Goal: Task Accomplishment & Management: Use online tool/utility

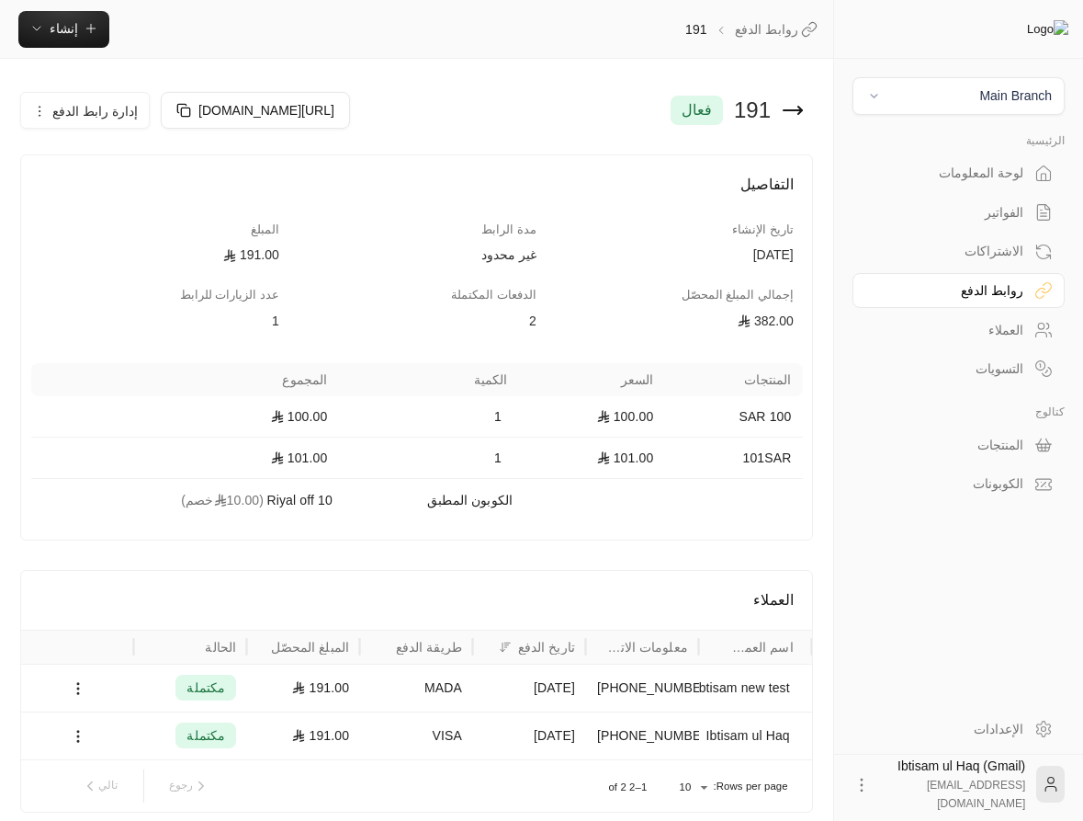
scroll to position [77, 0]
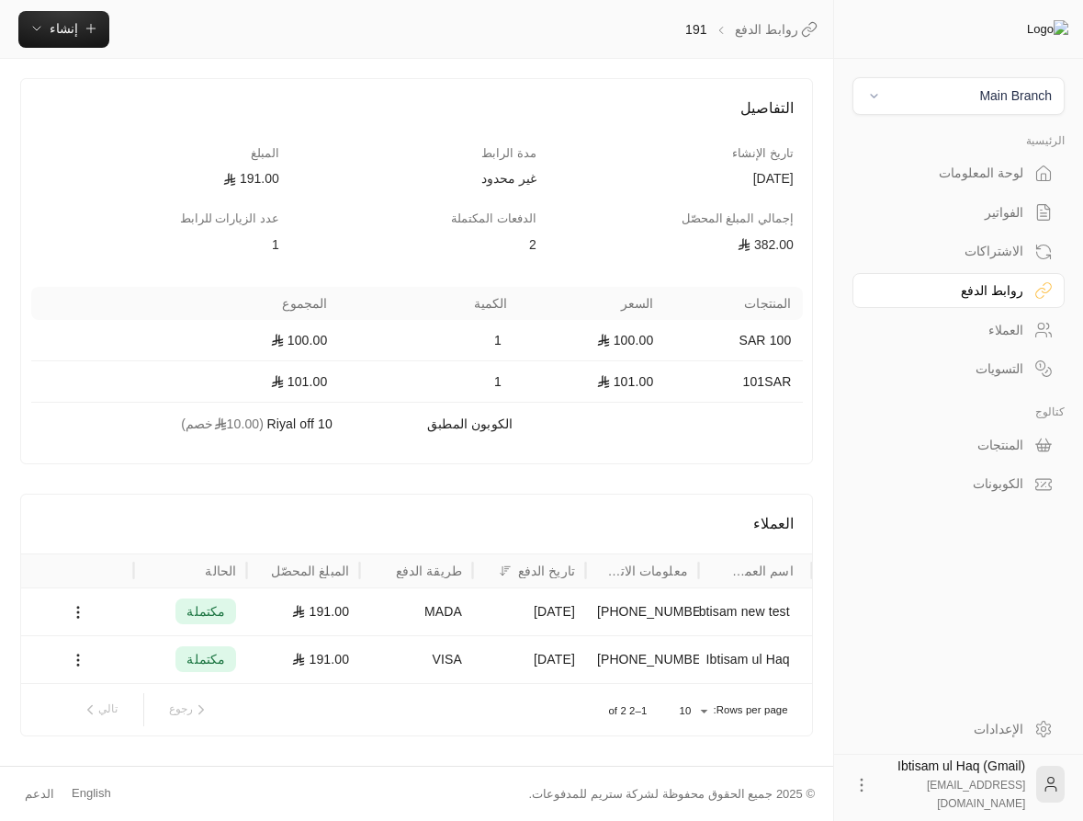
click at [93, 797] on div "English" at bounding box center [92, 793] width 40 height 18
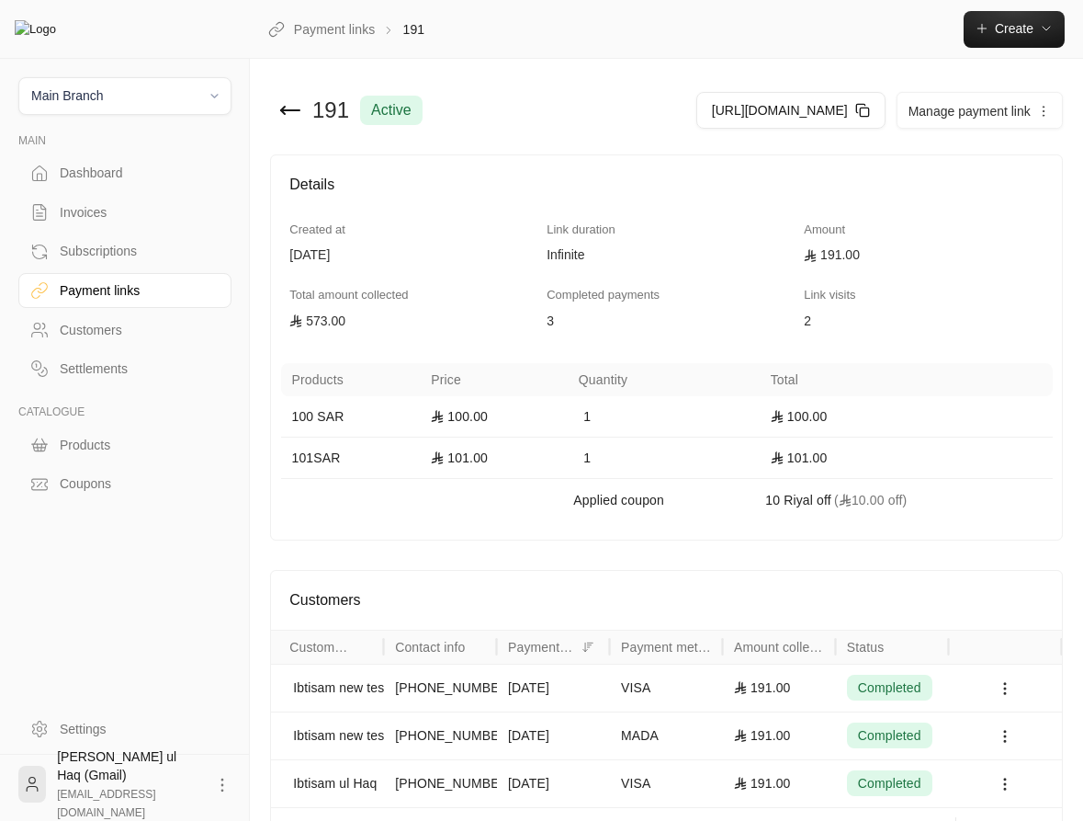
click at [110, 221] on div "Invoices" at bounding box center [134, 212] width 149 height 18
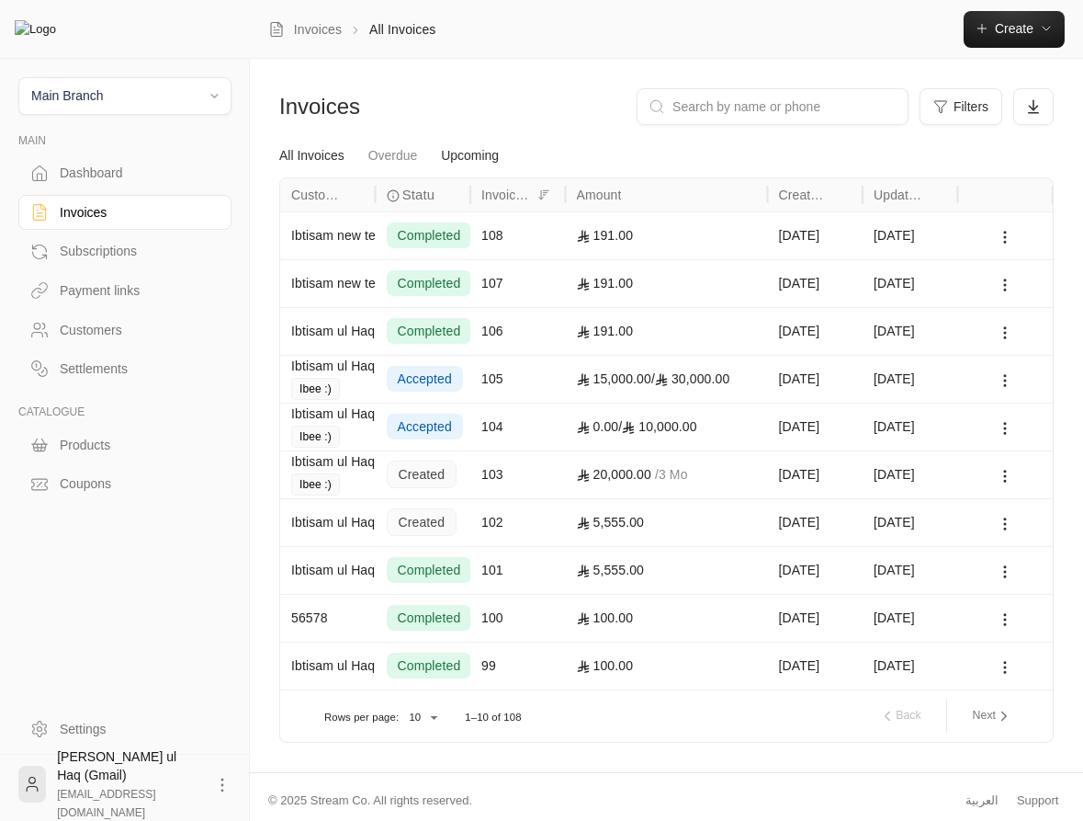
click at [476, 152] on link "Upcoming" at bounding box center [470, 156] width 58 height 33
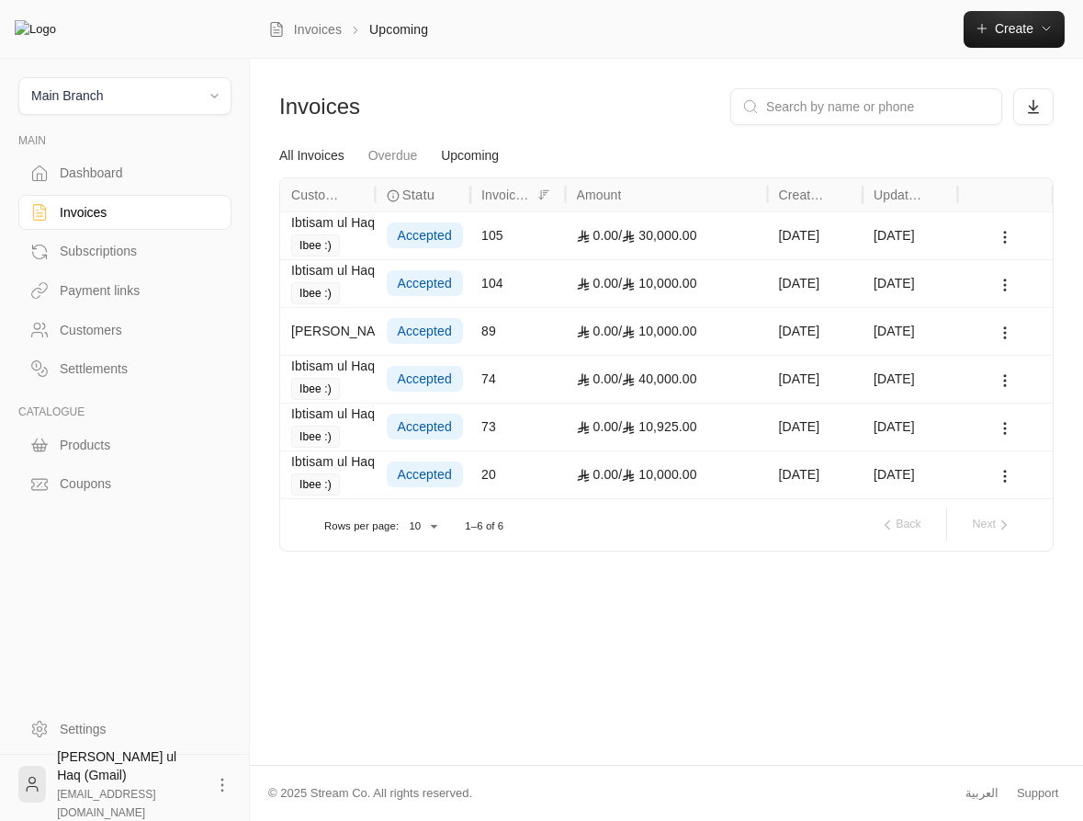
click at [335, 155] on link "All Invoices" at bounding box center [311, 156] width 65 height 33
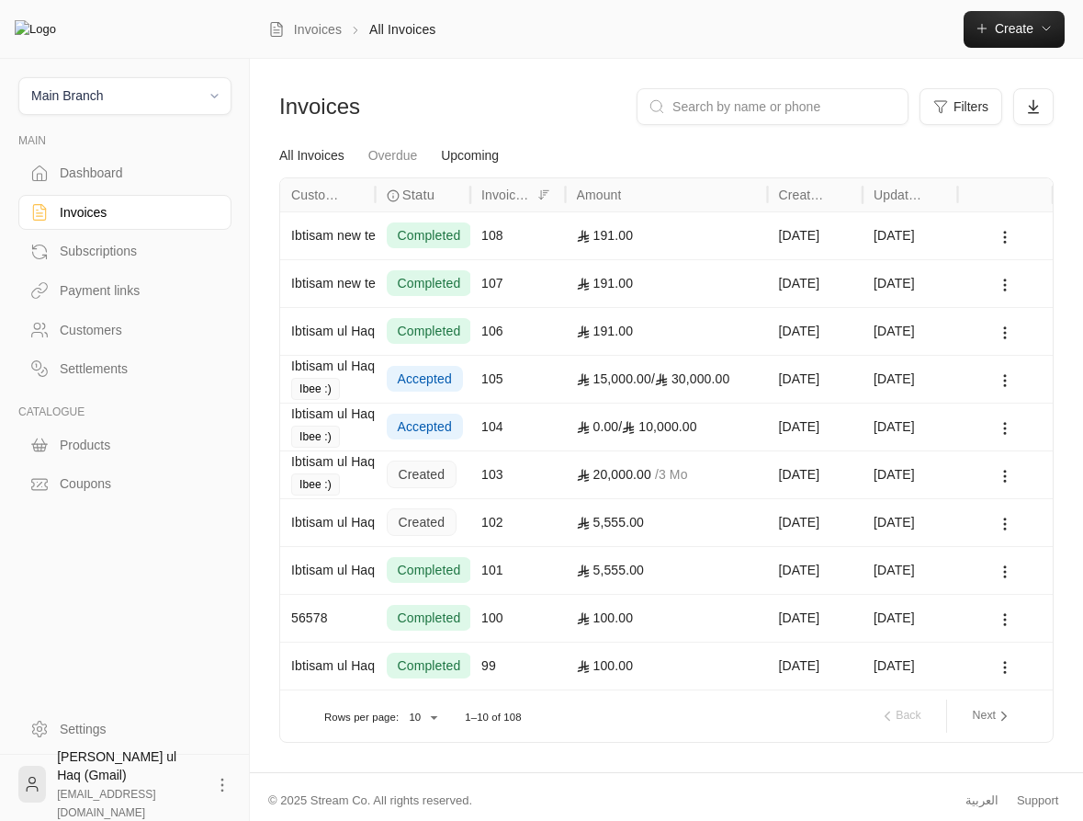
click at [487, 157] on link "Upcoming" at bounding box center [470, 156] width 58 height 33
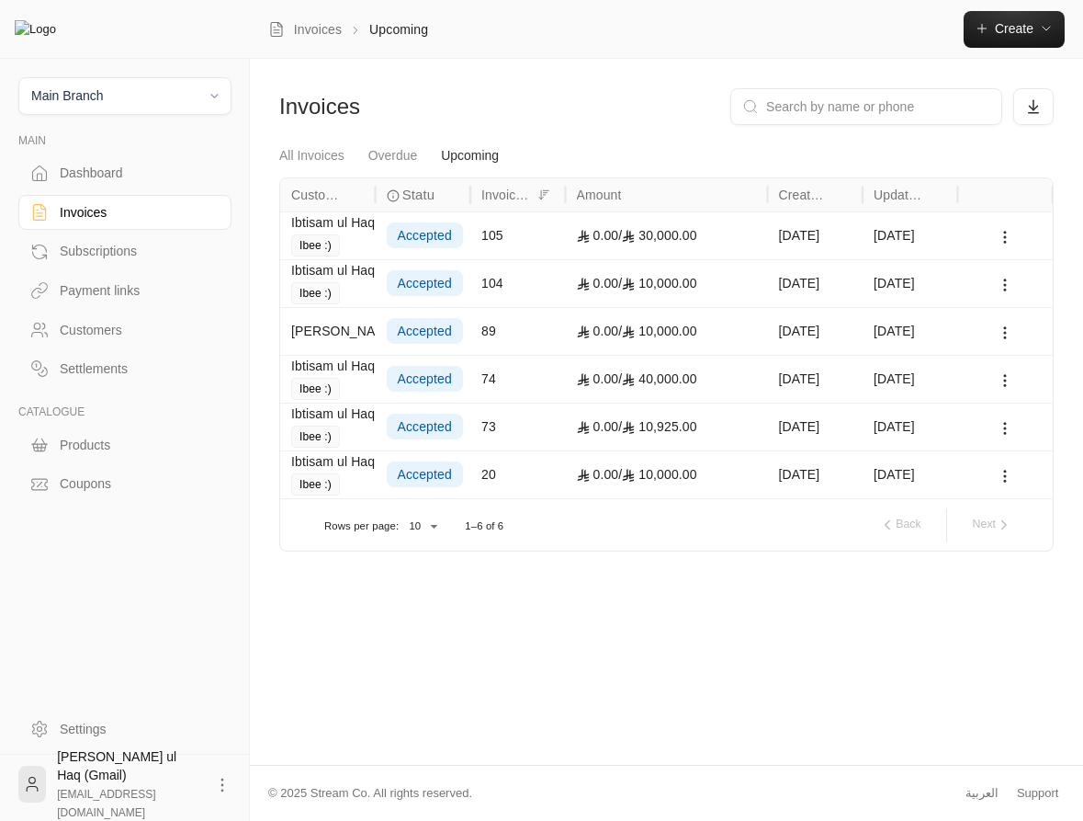
click at [77, 288] on div "Payment links" at bounding box center [134, 290] width 149 height 18
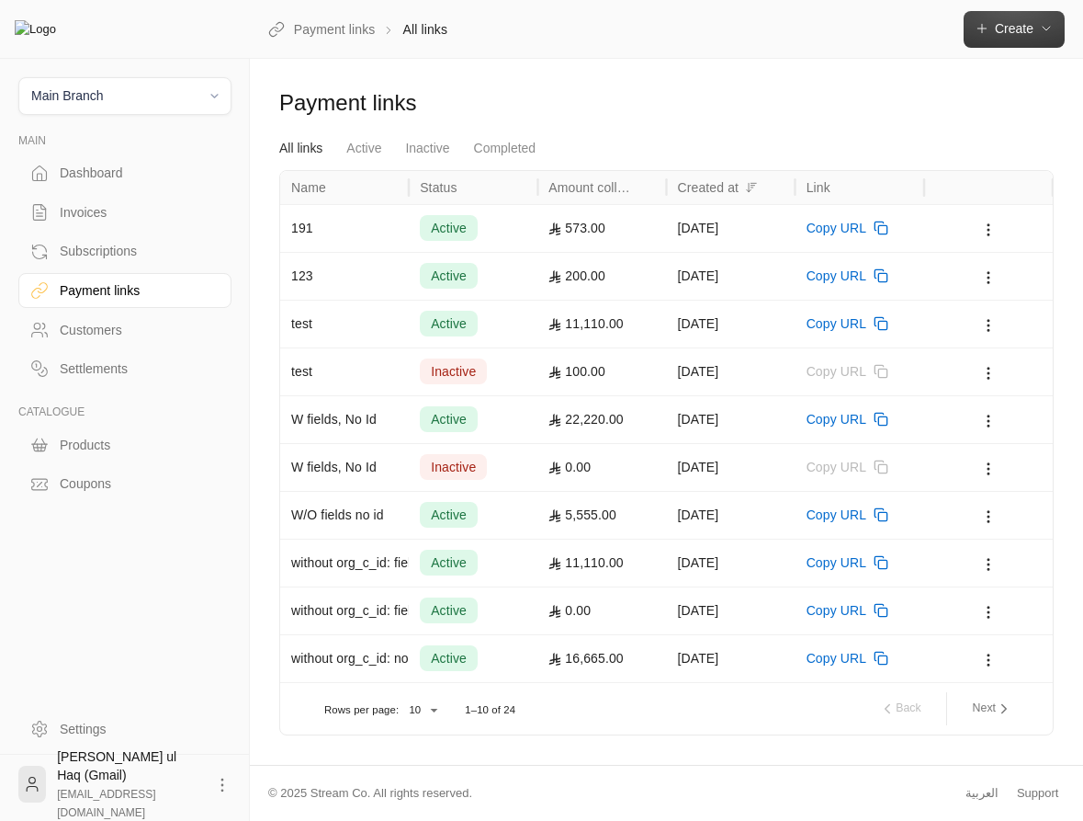
click at [1012, 40] on button "Create" at bounding box center [1014, 29] width 101 height 37
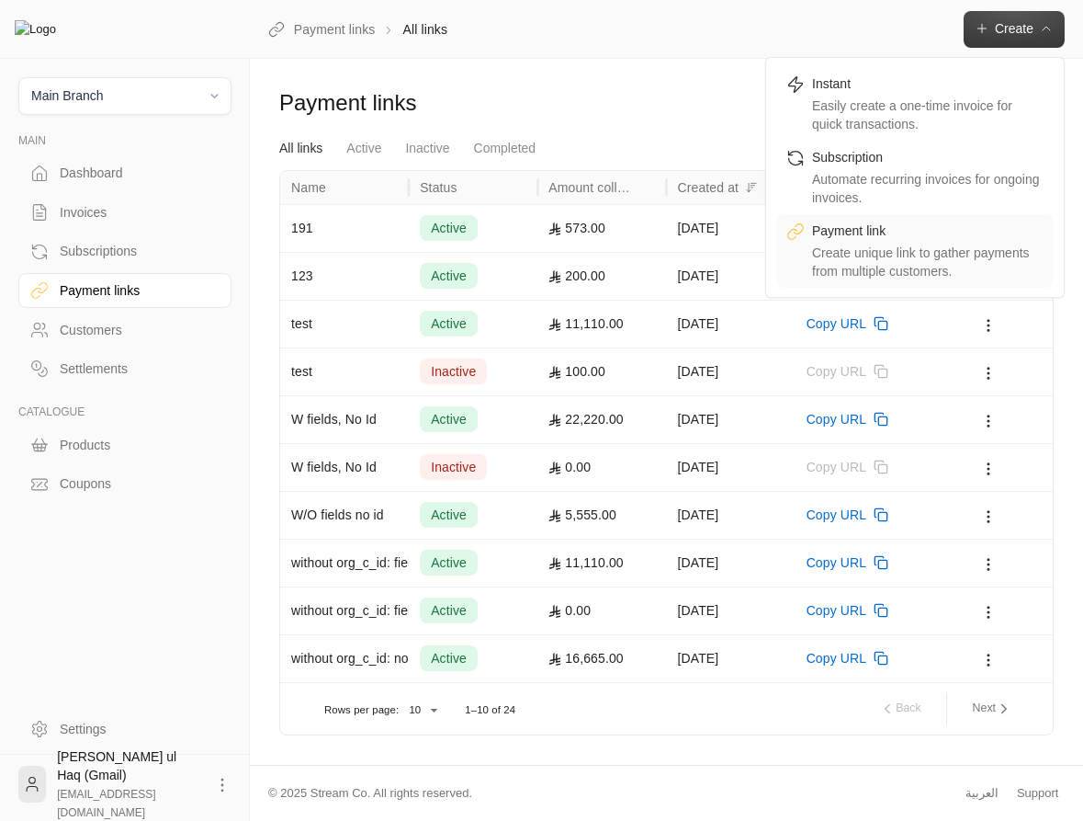
click at [873, 255] on div "Create unique link to gather payments from multiple customers." at bounding box center [928, 261] width 232 height 37
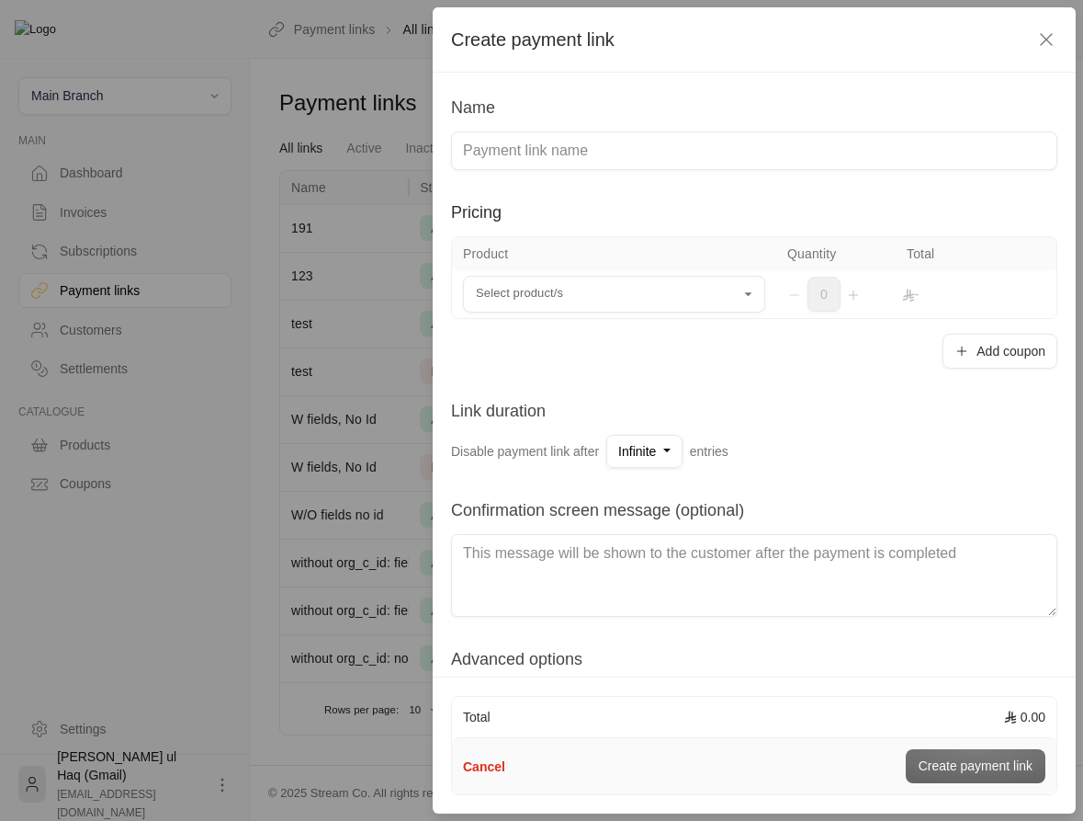
click at [628, 574] on textarea at bounding box center [754, 575] width 606 height 83
type textarea "thank you for the payment. We will"
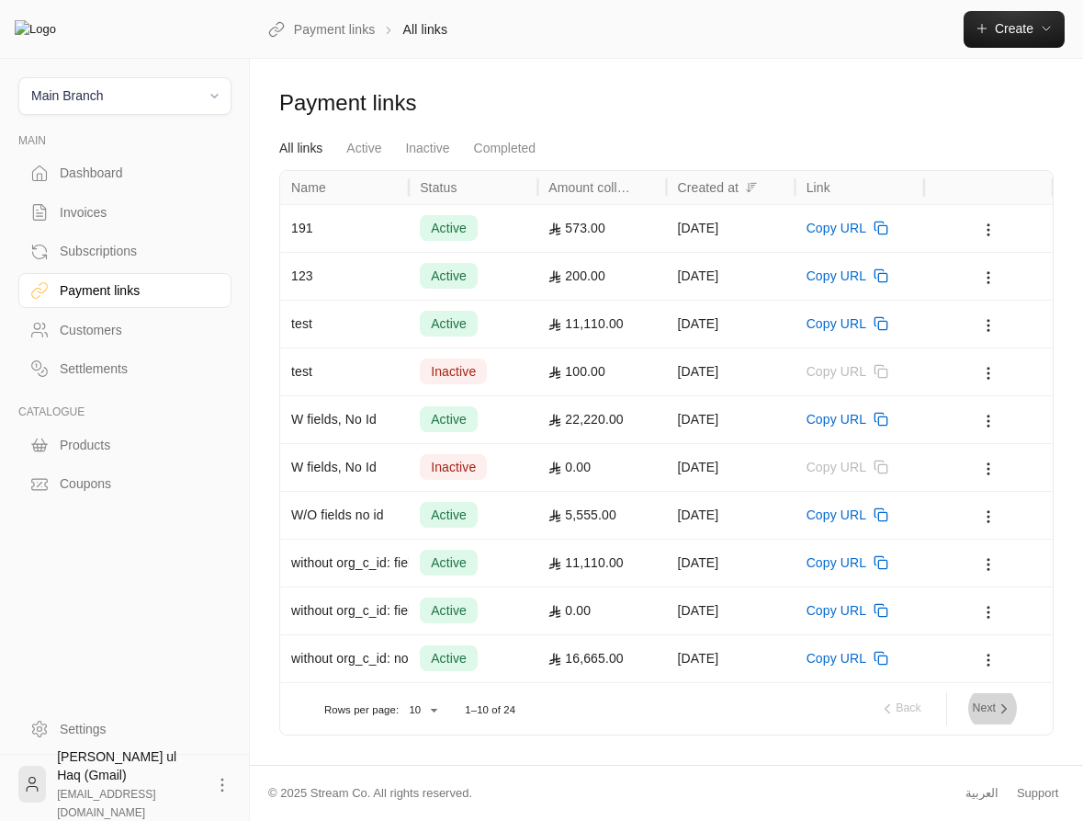
click at [979, 696] on button "Next" at bounding box center [993, 708] width 54 height 31
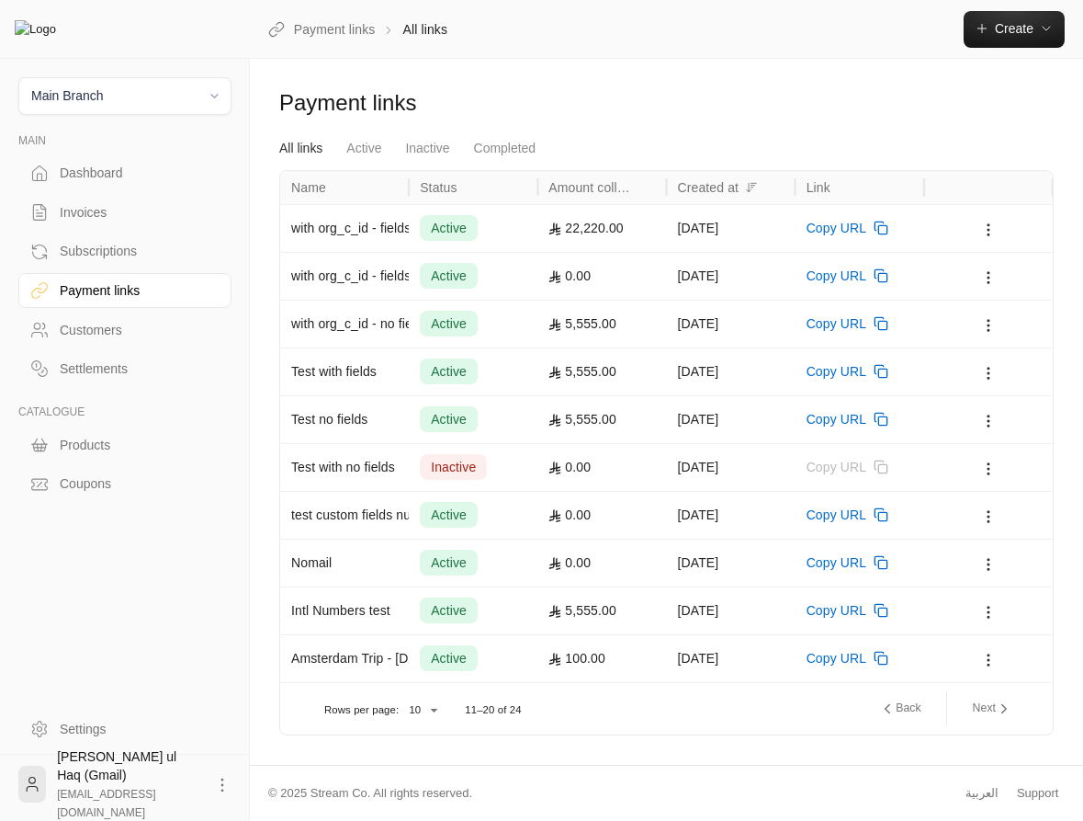
click at [342, 651] on div "Amsterdam Trip - [DATE]" at bounding box center [344, 658] width 107 height 47
